Goal: Transaction & Acquisition: Book appointment/travel/reservation

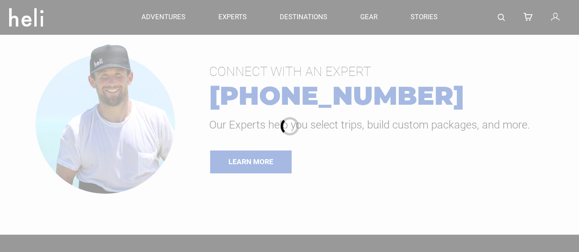
type input "Ski & Ride"
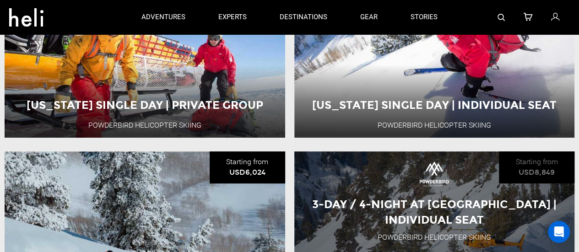
scroll to position [183, 0]
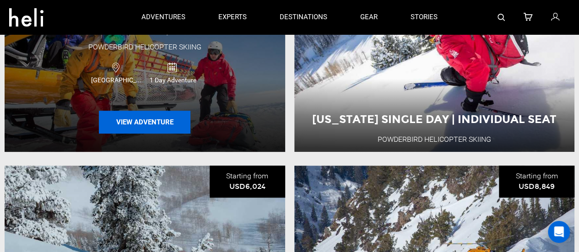
drag, startPoint x: 169, startPoint y: 115, endPoint x: 173, endPoint y: 119, distance: 5.5
click at [173, 119] on button "View Adventure" at bounding box center [145, 122] width 92 height 23
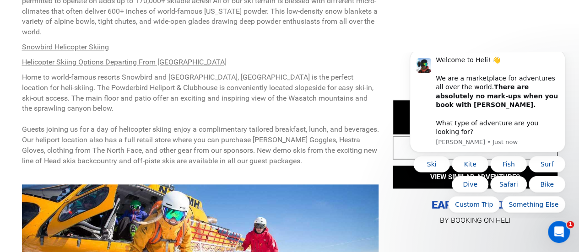
scroll to position [503, 0]
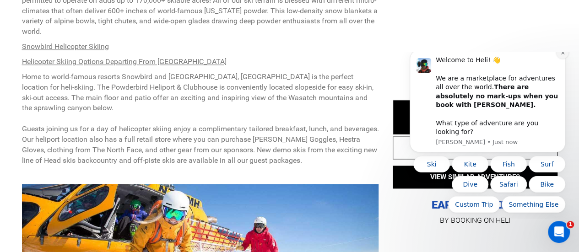
click at [557, 59] on button "Dismiss notification" at bounding box center [563, 53] width 12 height 12
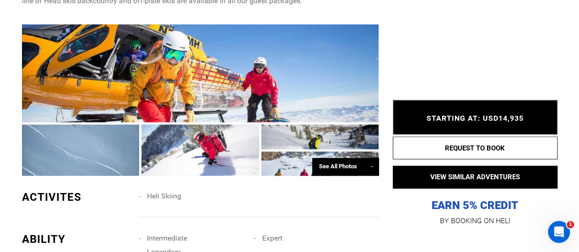
scroll to position [686, 0]
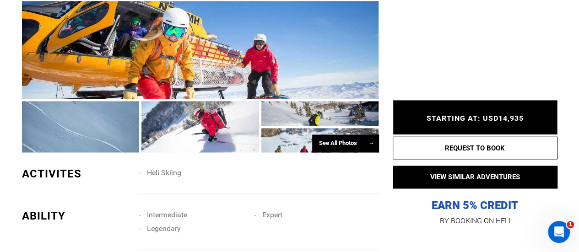
type input "Ski & Ride"
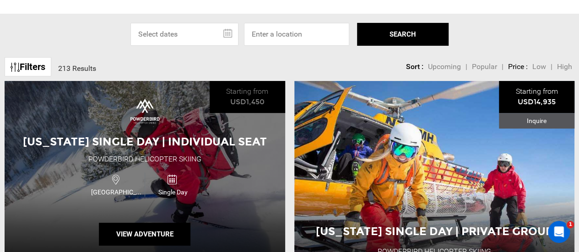
scroll to position [137, 0]
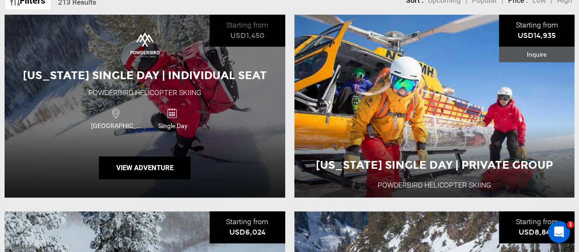
click at [224, 118] on div "USA Single Day" at bounding box center [145, 118] width 168 height 31
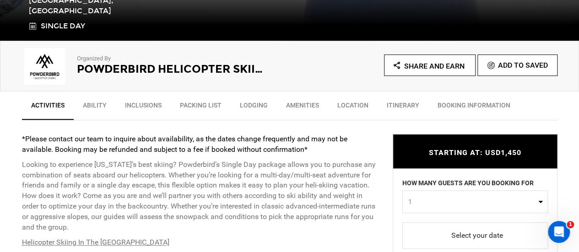
scroll to position [320, 0]
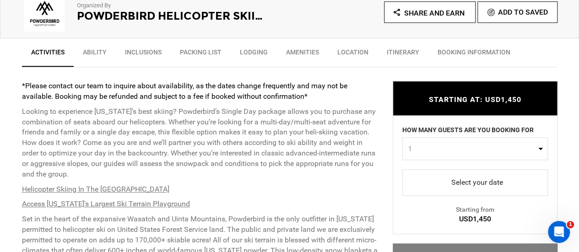
click at [90, 49] on link "Ability" at bounding box center [95, 54] width 42 height 23
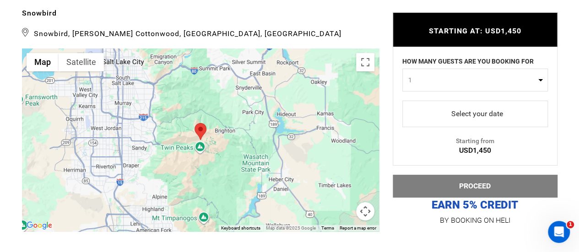
scroll to position [1724, 0]
